Goal: Information Seeking & Learning: Find specific fact

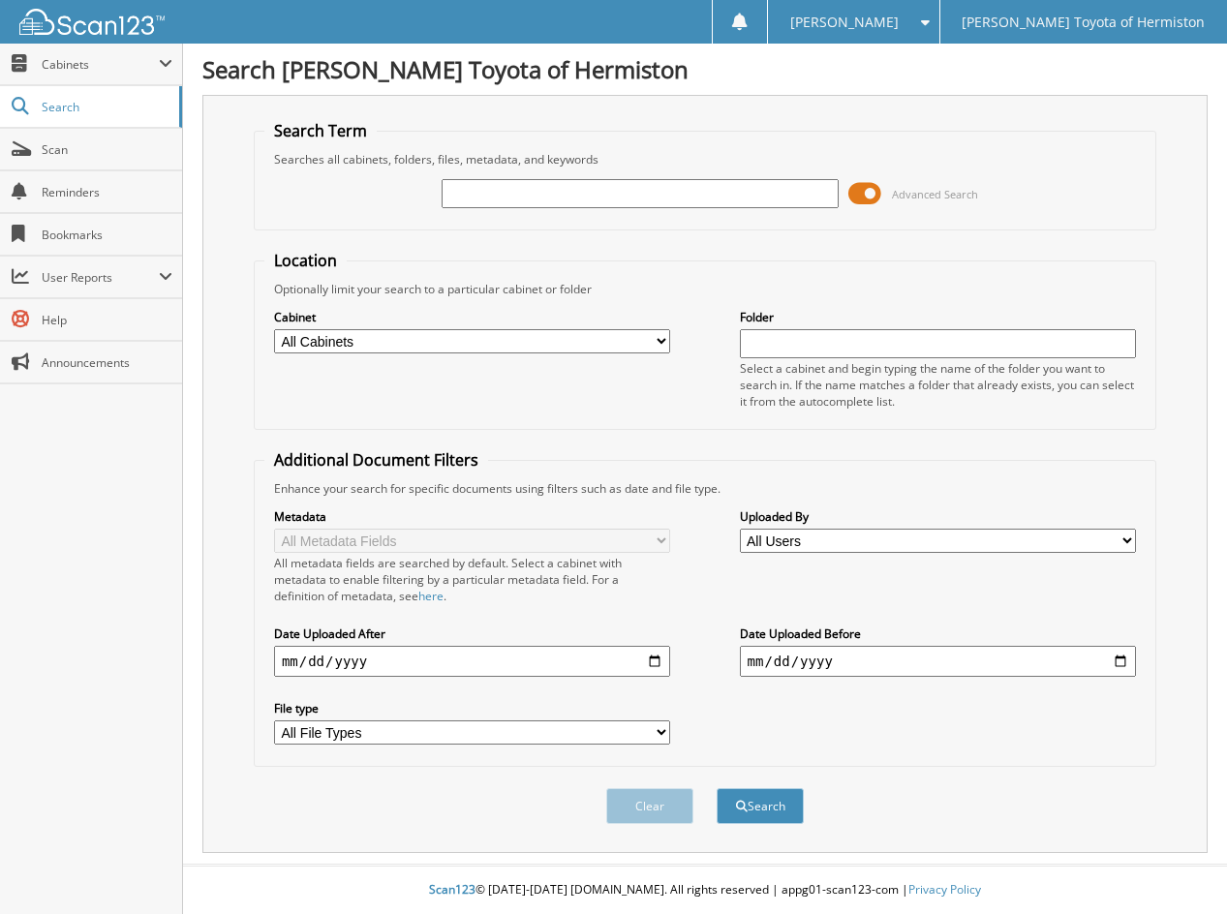
click at [476, 193] on input "text" at bounding box center [640, 193] width 397 height 29
type input "25UH205"
click at [771, 810] on button "Search" at bounding box center [760, 806] width 87 height 36
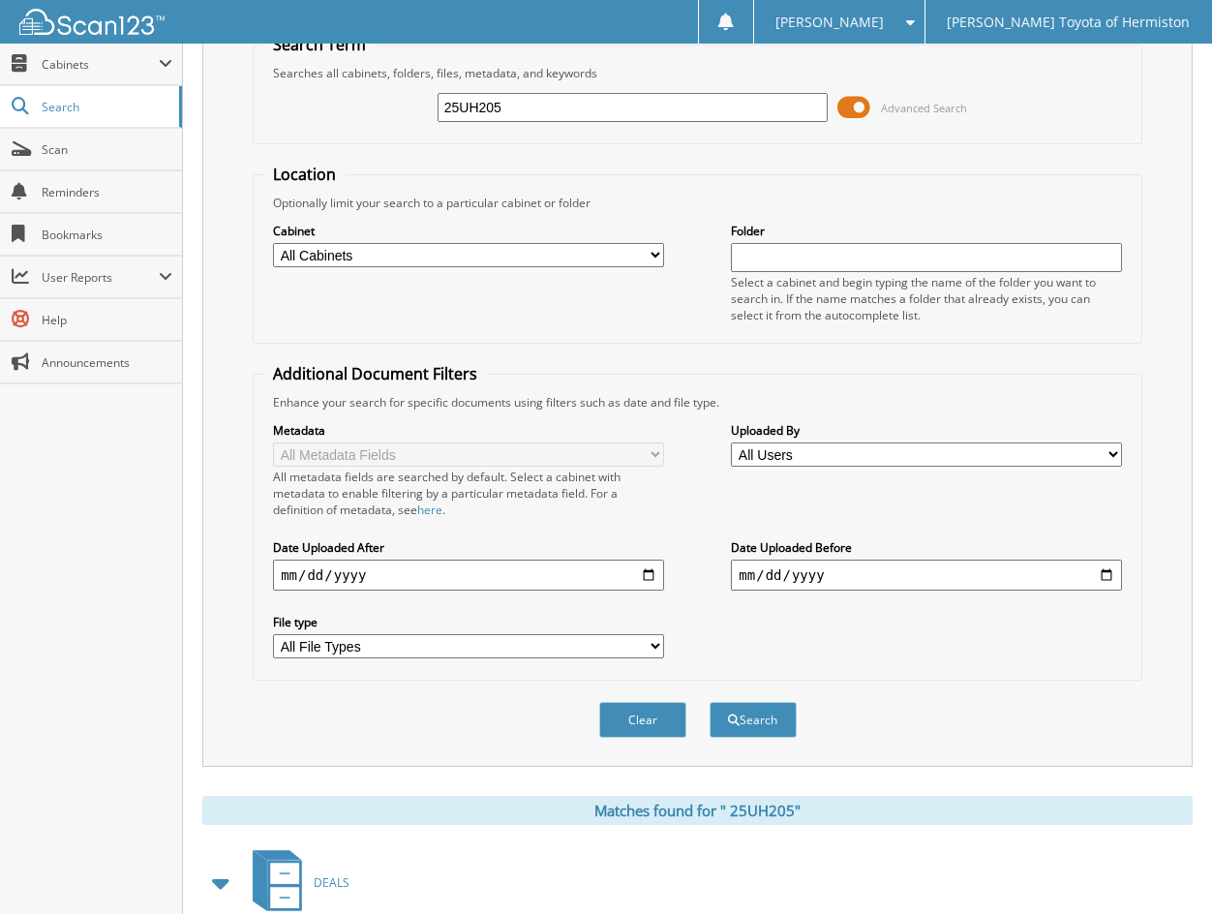
scroll to position [279, 0]
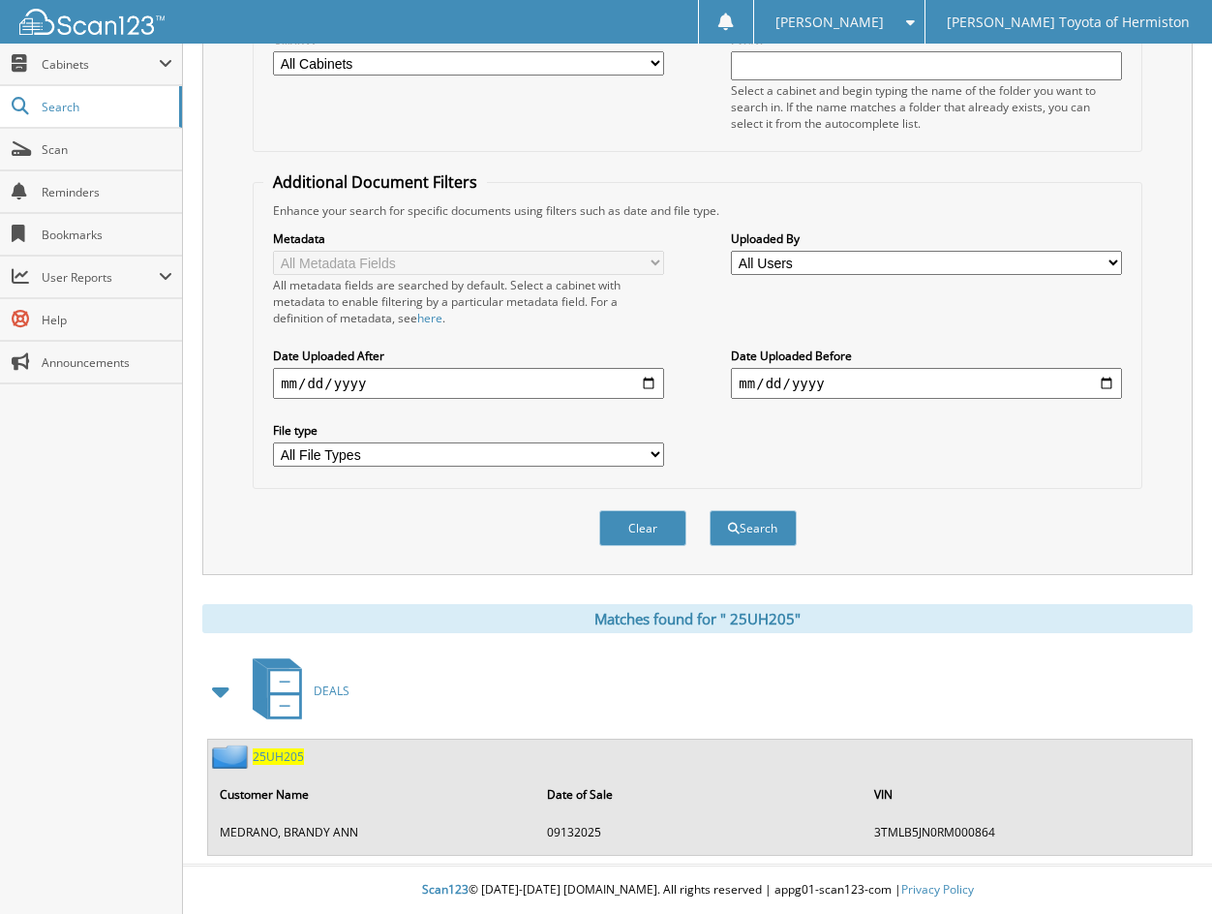
click at [287, 758] on span "2 5 U H 2 0 5" at bounding box center [278, 757] width 51 height 16
